Goal: Task Accomplishment & Management: Complete application form

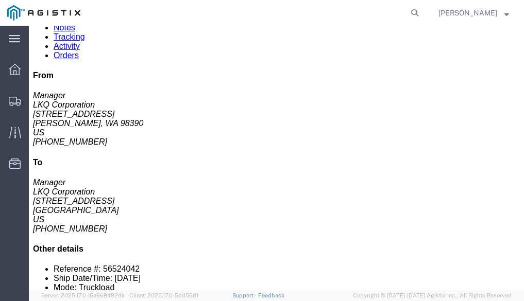
scroll to position [103, 0]
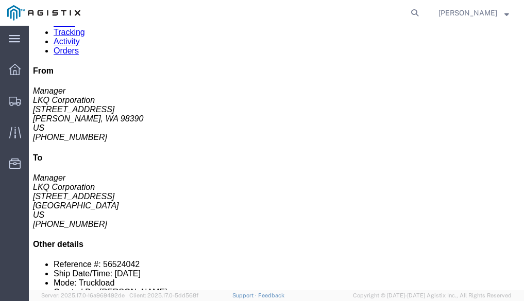
click button "button"
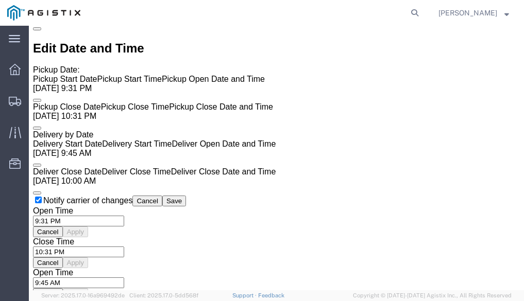
scroll to position [721, 0]
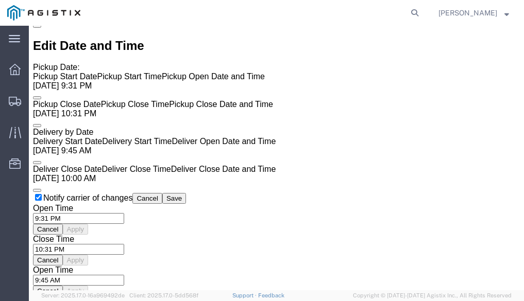
click div "Please fix the following errors Shipment Detail Ship From LKQ Corporation (Mana…"
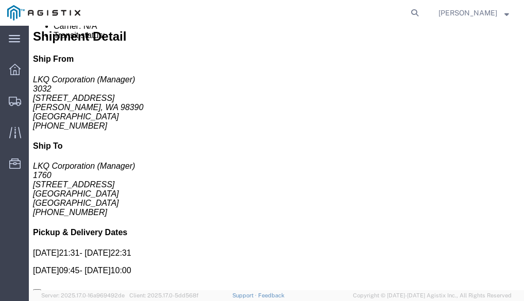
scroll to position [449, 0]
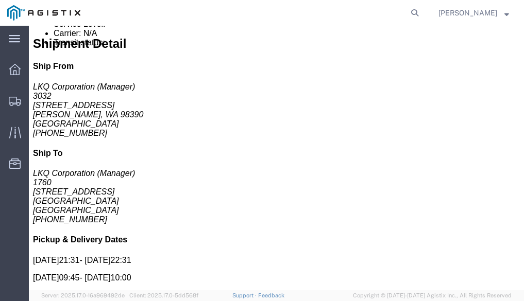
click div "Billing Cost Center: 1760 Freight In - Cores Cost Center Number: 1760-1300-5018…"
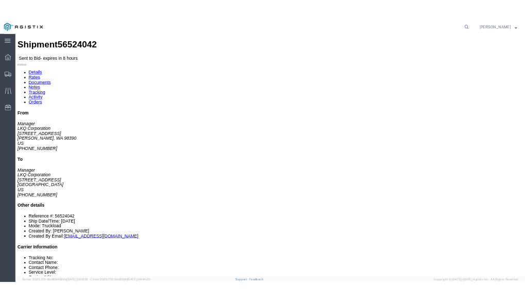
scroll to position [0, 0]
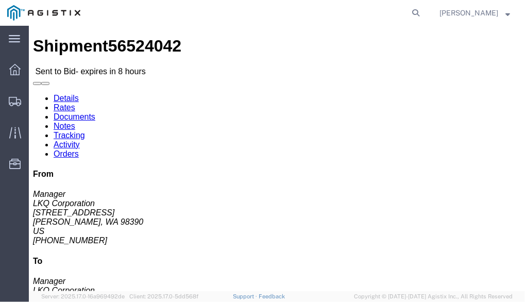
click at [8, 214] on div "main_menu Created with Sketch. Collapse Menu Dashboard Shipments Traffic Resour…" at bounding box center [14, 164] width 29 height 276
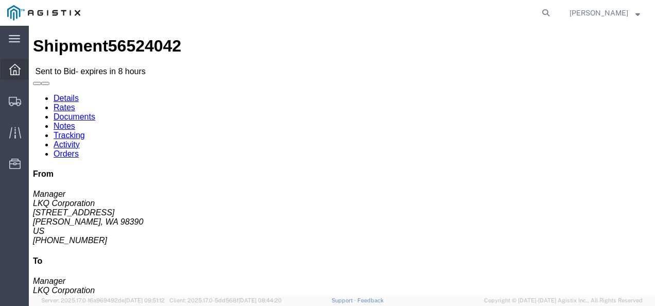
click at [15, 64] on icon at bounding box center [14, 69] width 11 height 11
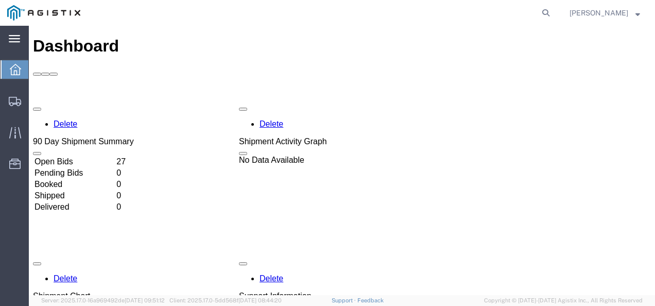
click at [13, 39] on icon at bounding box center [14, 38] width 11 height 7
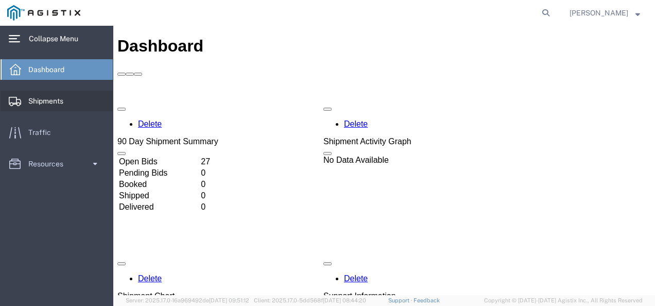
click at [36, 101] on span "Shipments" at bounding box center [49, 101] width 42 height 21
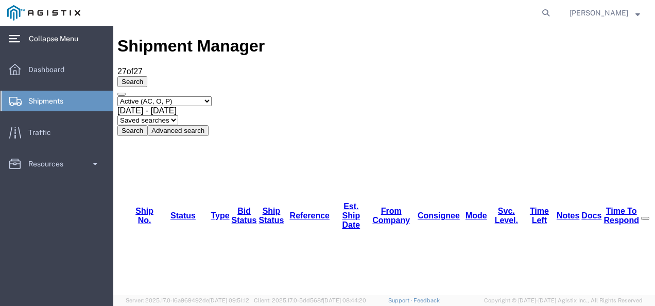
click at [157, 250] on div at bounding box center [385, 259] width 536 height 19
drag, startPoint x: 157, startPoint y: 101, endPoint x: 183, endPoint y: 103, distance: 26.4
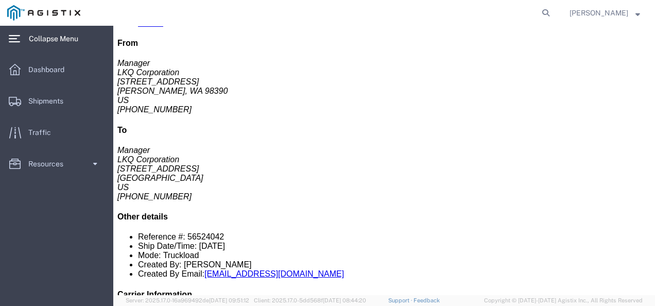
scroll to position [103, 0]
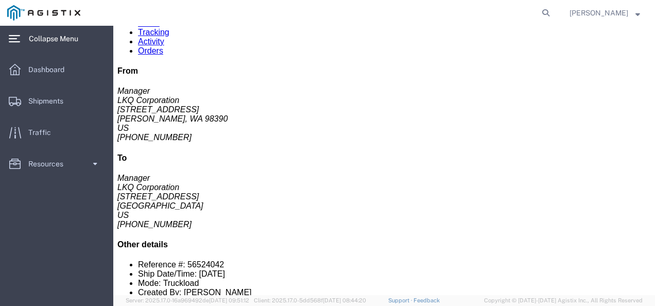
click link "Enter / Modify Bid"
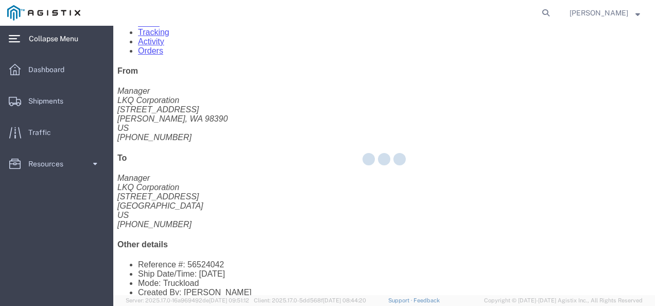
select select "8433"
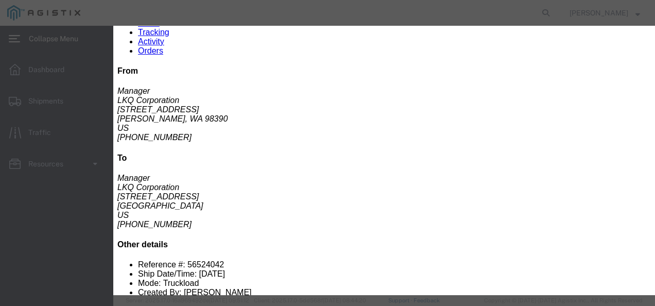
click select "Select Rail TL Standard 3 - 5 Day"
select select "18442"
click select "Select Rail TL Standard 3 - 5 Day"
click input "text"
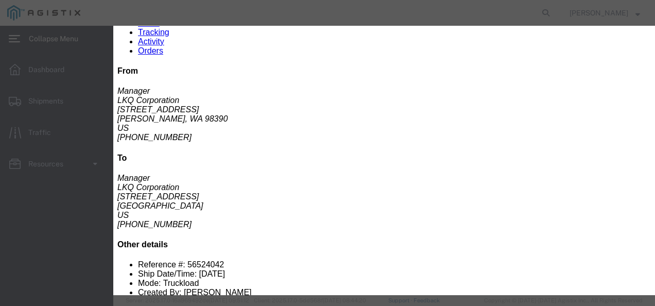
click input "text"
paste input "56524042"
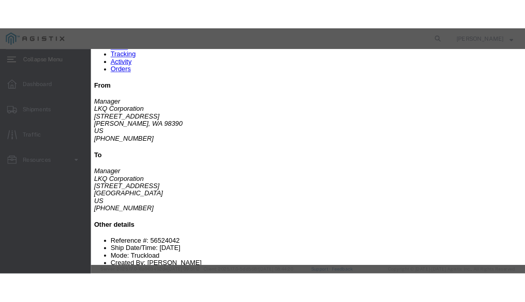
scroll to position [103, 0]
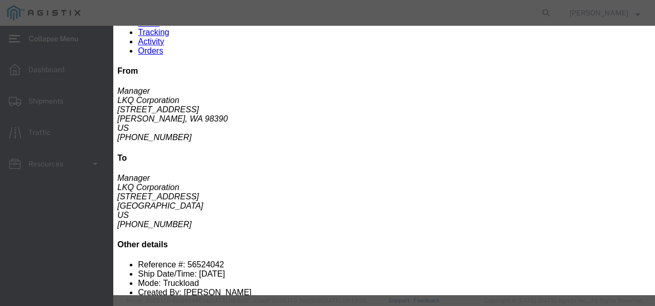
type input "56524042"
click select "Select Air Less than Truckload Multi-Leg Ocean Freight Rail Small Parcel Truckl…"
select select "TL"
click select "Select Air Less than Truckload Multi-Leg Ocean Freight Rail Small Parcel Truckl…"
click select "Select 2 Day Service 3 Axle Winch Truck 3 to 5 Day Service 96L Domestic Flat Ra…"
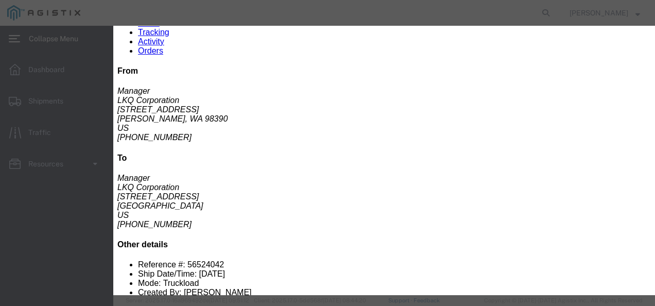
click div "Select 2 Day Service 3 Axle Winch Truck 3 to 5 Day Service 96L Domestic Flat Ra…"
click input "number"
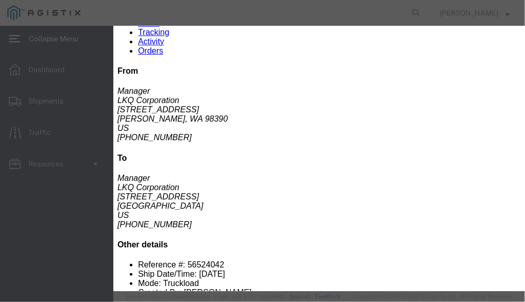
scroll to position [111, 0]
click div "Submit Close"
click input "1"
click input "2"
click input "3"
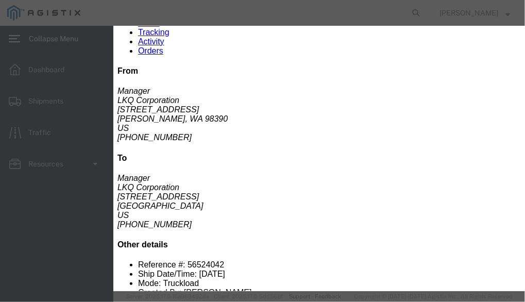
type input "4"
click input "4"
click select "Select 2 Day Service 3 Axle Winch Truck 3 to 5 Day Service 96L Domestic Flat Ra…"
click div
click select "Select 2 Day Service 3 Axle Winch Truck 3 to 5 Day Service 96L Domestic Flat Ra…"
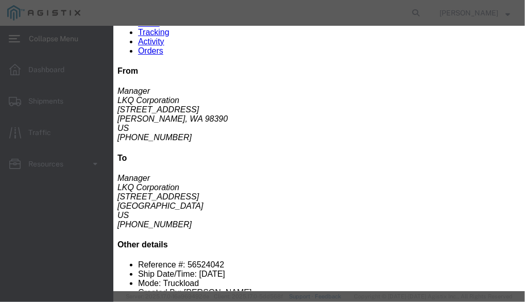
click input "number"
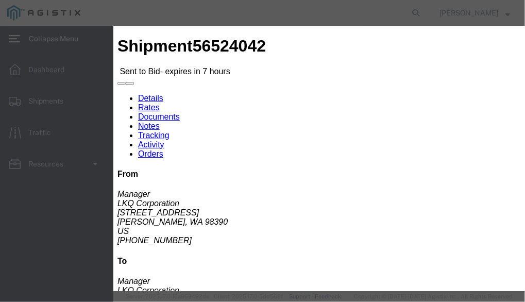
scroll to position [103, 0]
type input "5100"
click input
type input "PU [PERSON_NAME], [GEOGRAPHIC_DATA]"
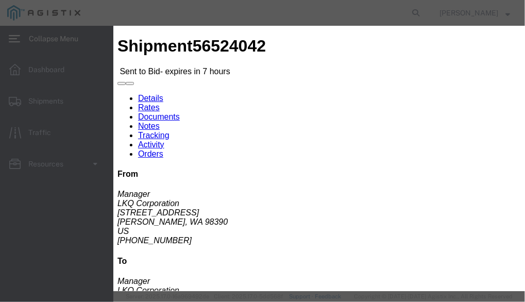
scroll to position [0, 0]
click input "56524042"
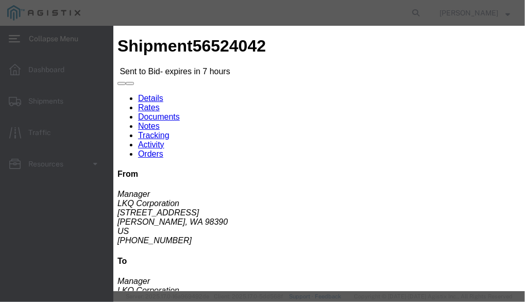
type input "JEAR"
click input "PU [PERSON_NAME], [GEOGRAPHIC_DATA]"
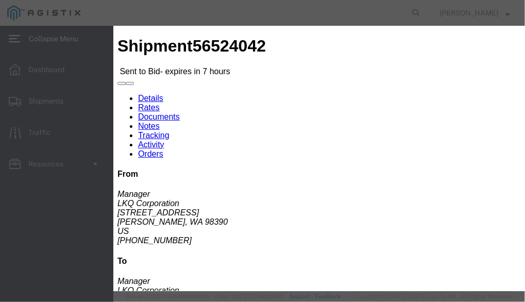
drag, startPoint x: 104, startPoint y: 107, endPoint x: 39, endPoint y: 103, distance: 65.6
click div "Mode Select Air Less than Truckload Multi-Leg Ocean Freight Rail Small Parcel T…"
click select "Select Air Less than Truckload Multi-Leg Ocean Freight Rail Small Parcel Truckl…"
select select
click select "Select Air Less than Truckload Multi-Leg Ocean Freight Rail Small Parcel Truckl…"
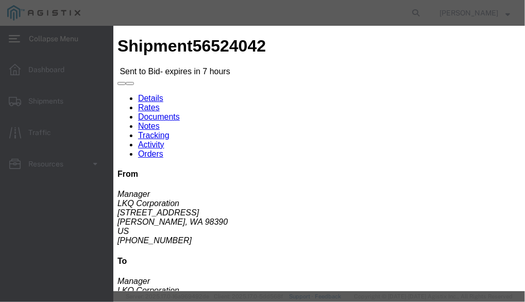
scroll to position [103, 0]
click div "Mode Select Air Less than Truckload Multi-Leg Ocean Freight Rail Small Parcel T…"
click textarea
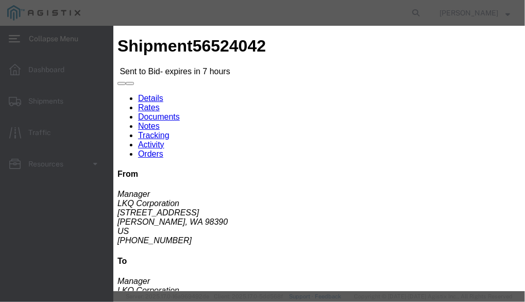
click at [27, 185] on agx-main-menu "main_menu Created with Sketch. Collapse Menu Dashboard Shipments Traffic Resour…" at bounding box center [56, 164] width 113 height 276
click at [34, 204] on agx-main-menu "main_menu Created with Sketch. Collapse Menu Dashboard Shipments Traffic Resour…" at bounding box center [56, 164] width 113 height 276
drag, startPoint x: 121, startPoint y: 85, endPoint x: 69, endPoint y: 81, distance: 51.6
click textarea "ETA 11:30 AM"
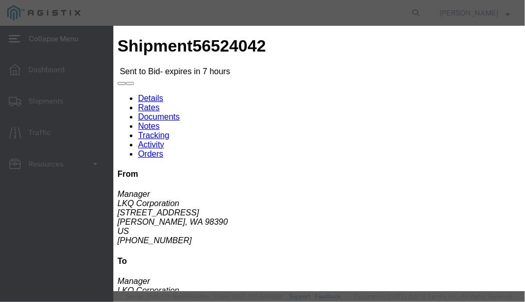
type textarea "ETA 12 PM"
click button "Submit"
click div
